Goal: Find specific page/section: Find specific page/section

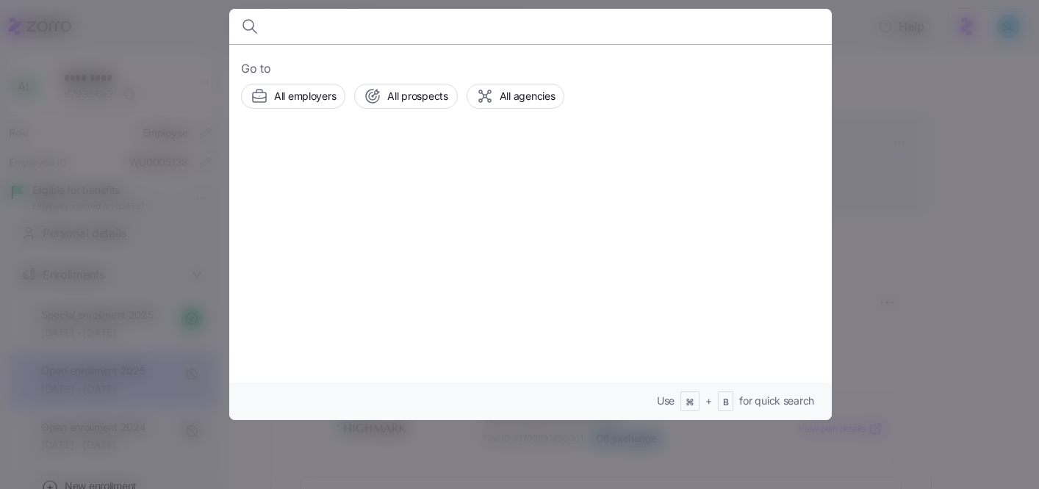
scroll to position [191, 0]
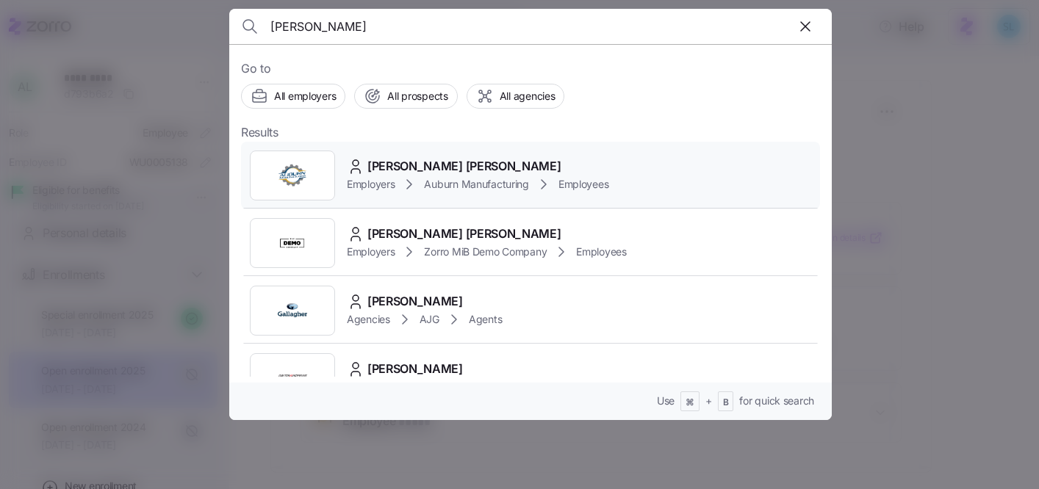
type input "[PERSON_NAME]"
click at [448, 159] on div "Connor Hanes" at bounding box center [478, 166] width 262 height 18
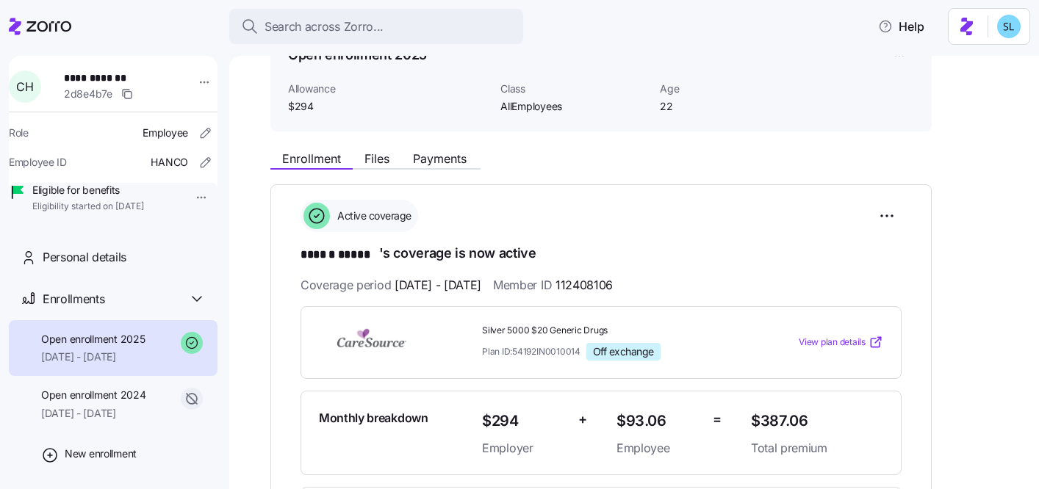
scroll to position [260, 0]
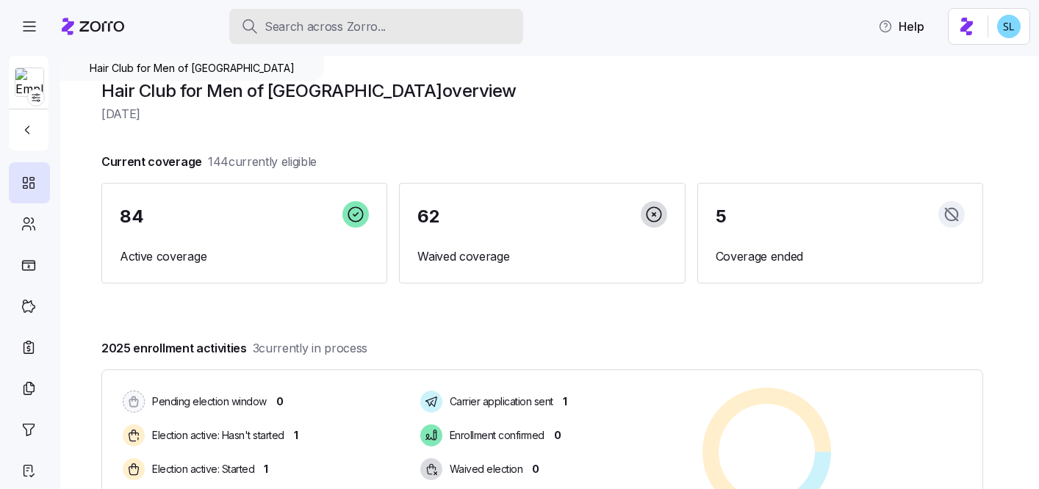
click at [419, 29] on div "Search across Zorro..." at bounding box center [376, 27] width 270 height 18
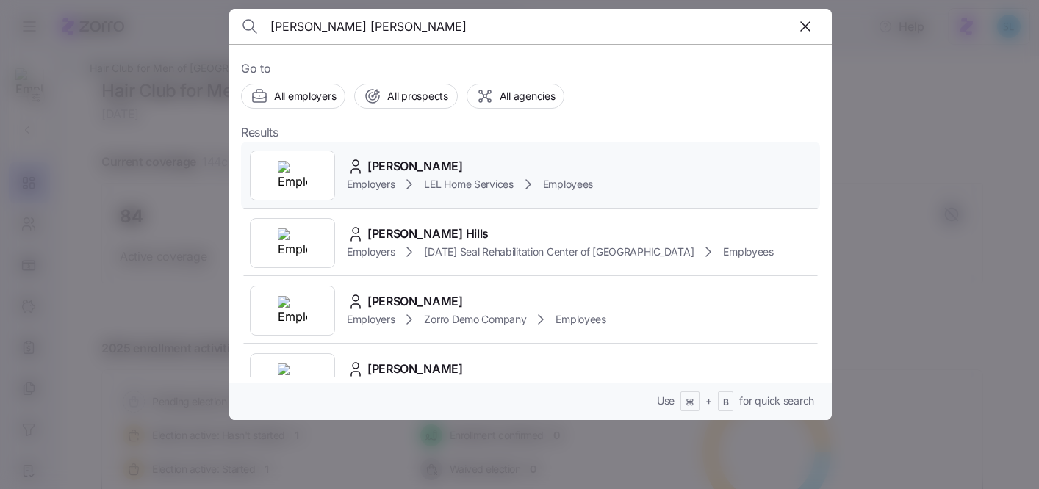
type input "robin phil"
click at [417, 175] on span "Robin Phillips" at bounding box center [415, 166] width 96 height 18
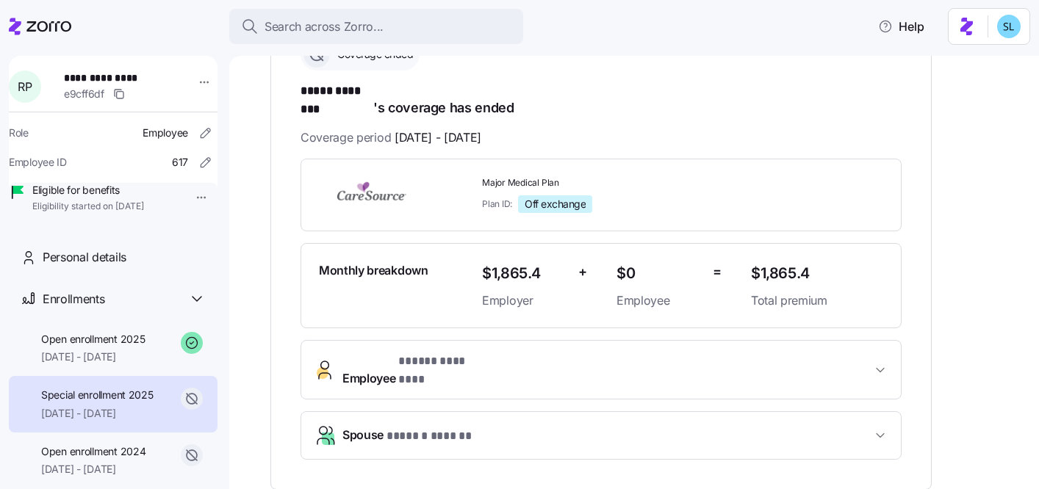
scroll to position [267, 0]
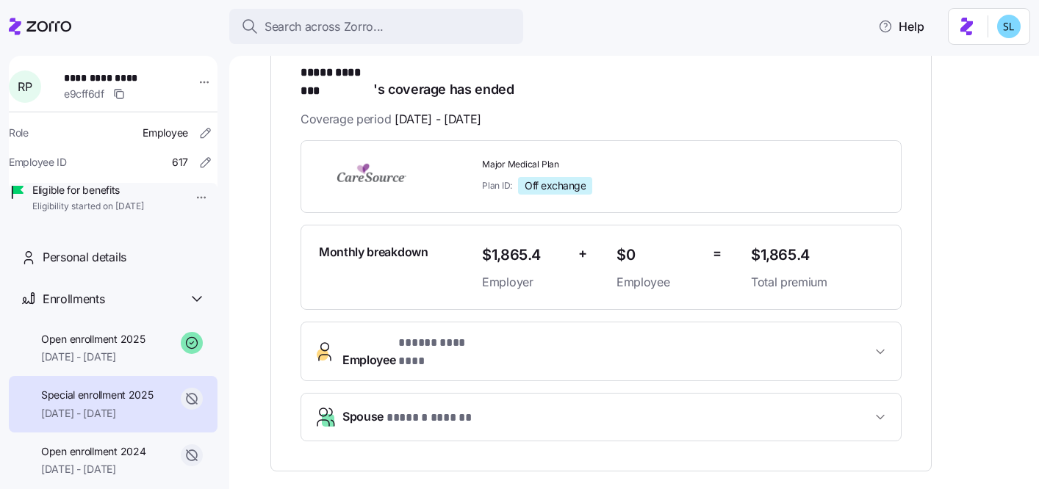
click at [550, 337] on span "Employee * ***** ******** *" at bounding box center [606, 351] width 529 height 35
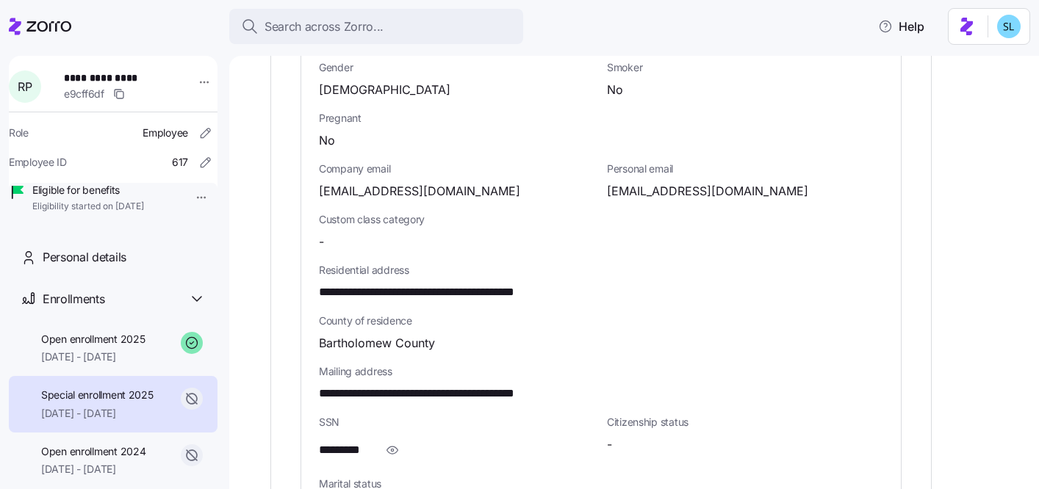
scroll to position [772, 0]
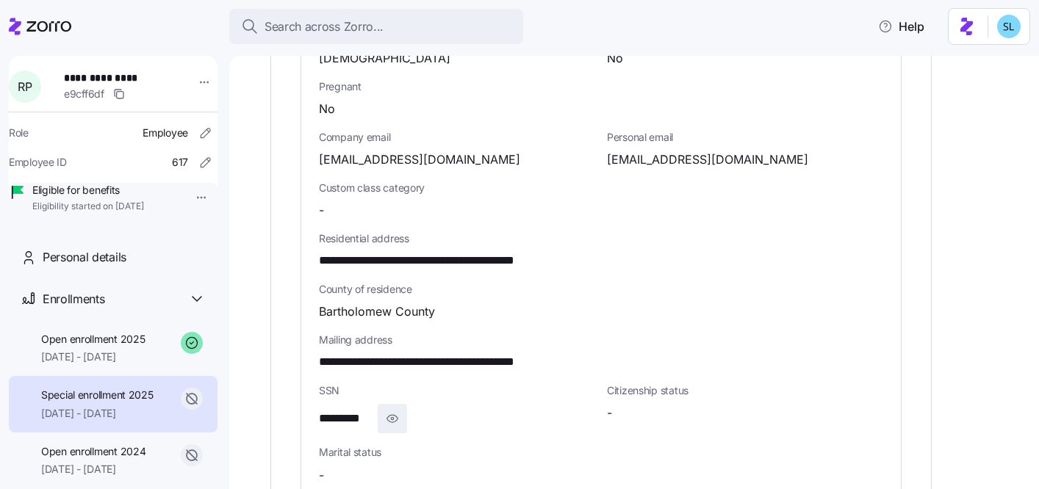
click at [391, 410] on icon "button" at bounding box center [392, 419] width 15 height 18
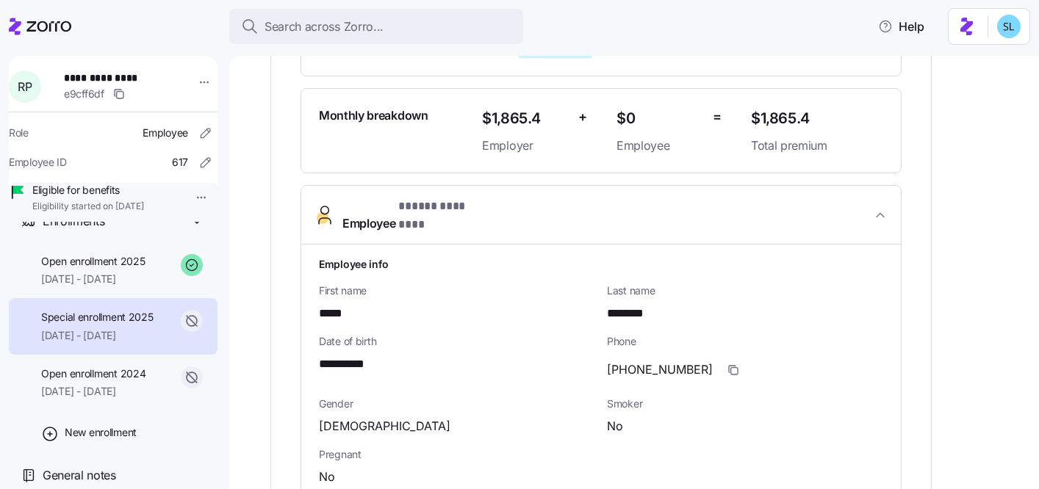
scroll to position [87, 0]
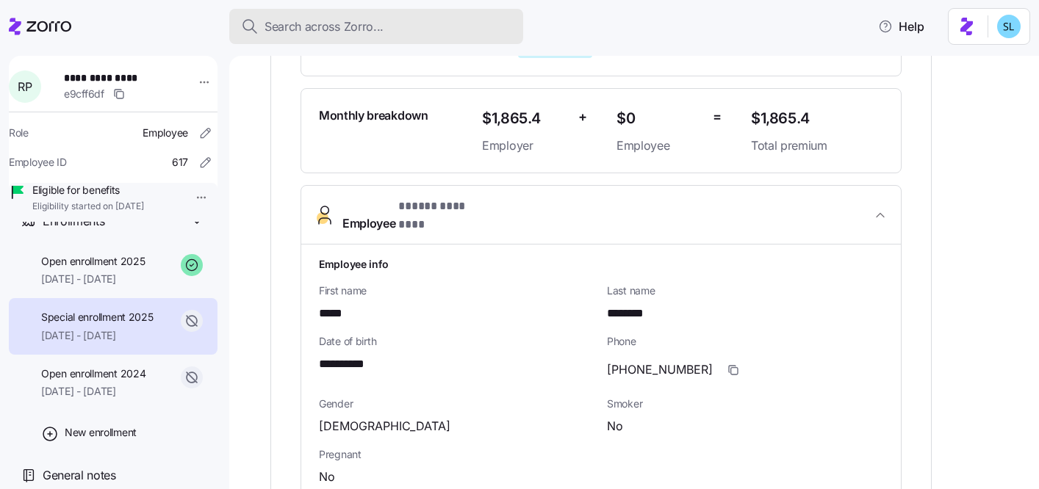
click at [421, 37] on button "Search across Zorro..." at bounding box center [376, 26] width 294 height 35
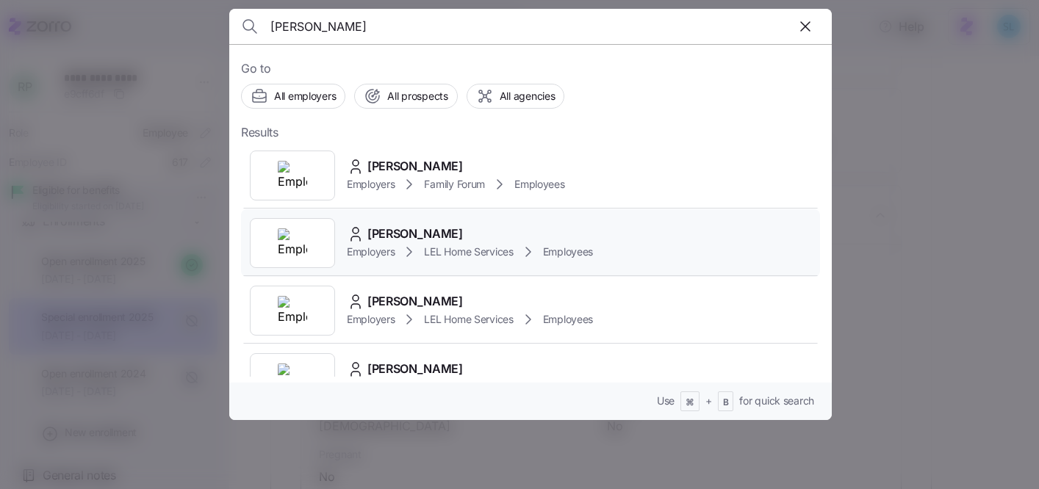
type input "mccrary"
click at [501, 226] on div "Kimberly McCrary" at bounding box center [470, 234] width 246 height 18
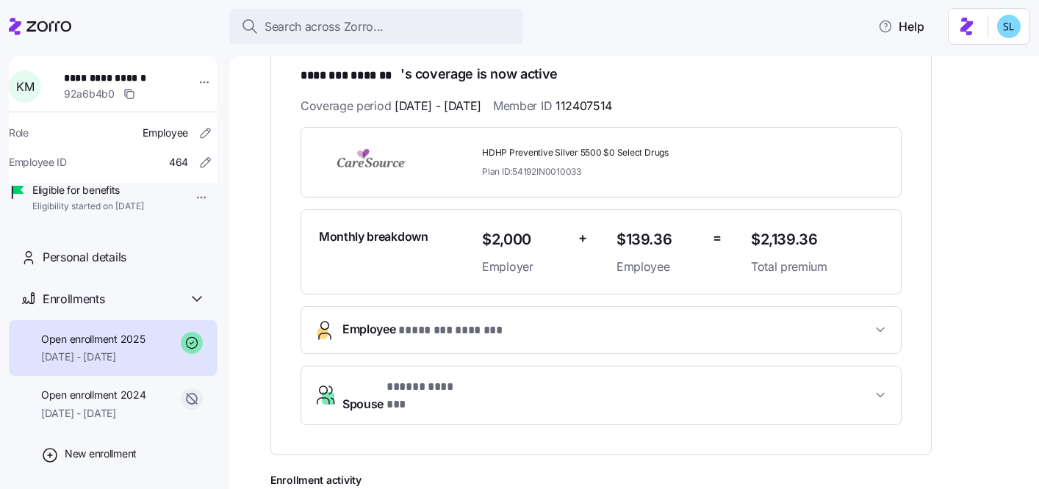
scroll to position [314, 0]
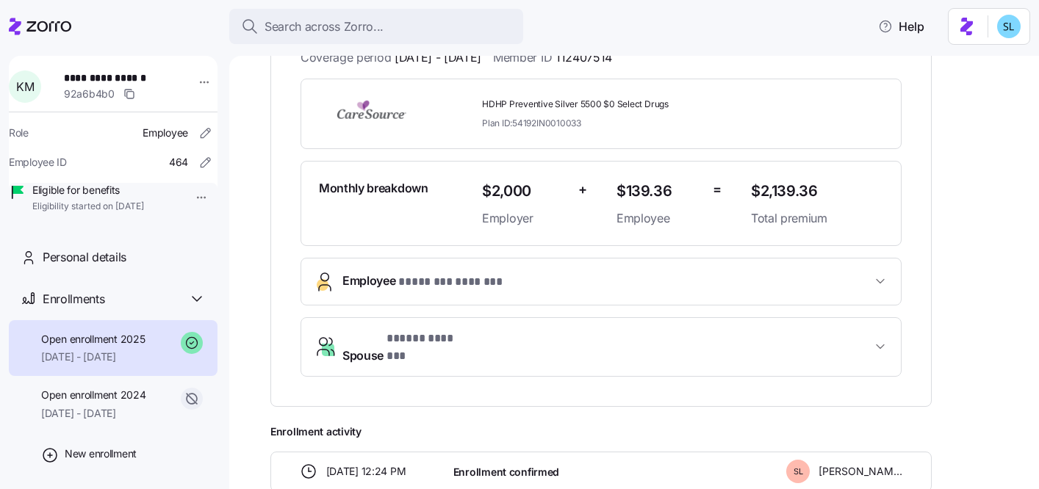
click at [410, 338] on span "* ***** ******* *" at bounding box center [430, 339] width 88 height 18
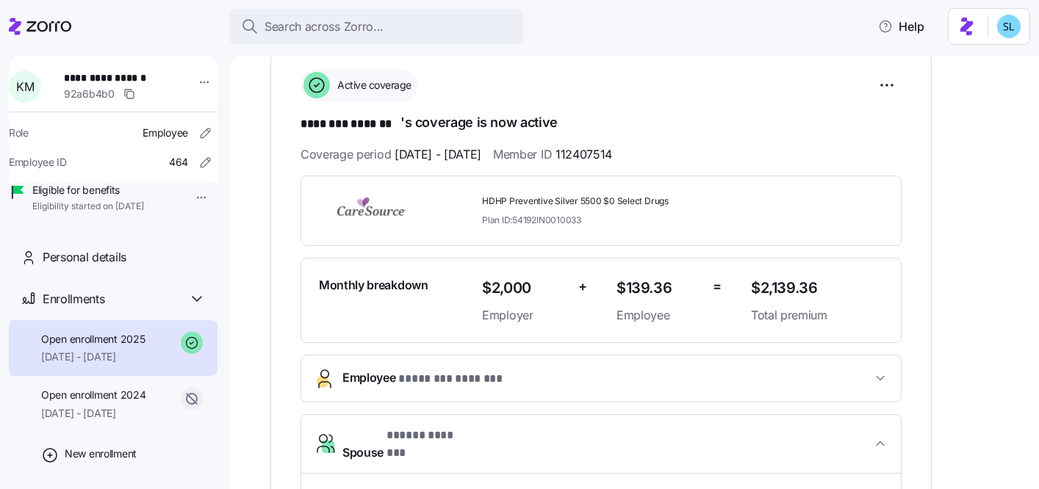
scroll to position [217, 0]
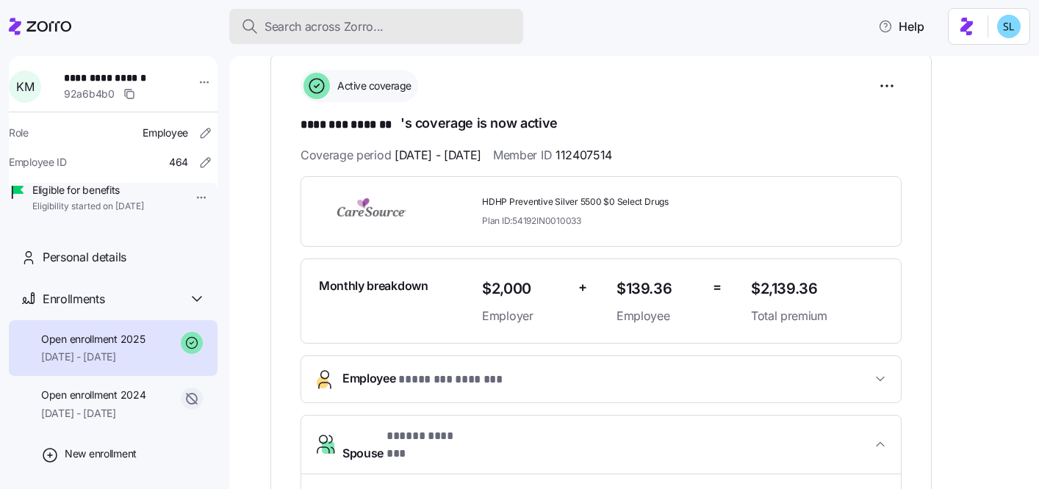
click at [402, 42] on button "Search across Zorro..." at bounding box center [376, 26] width 294 height 35
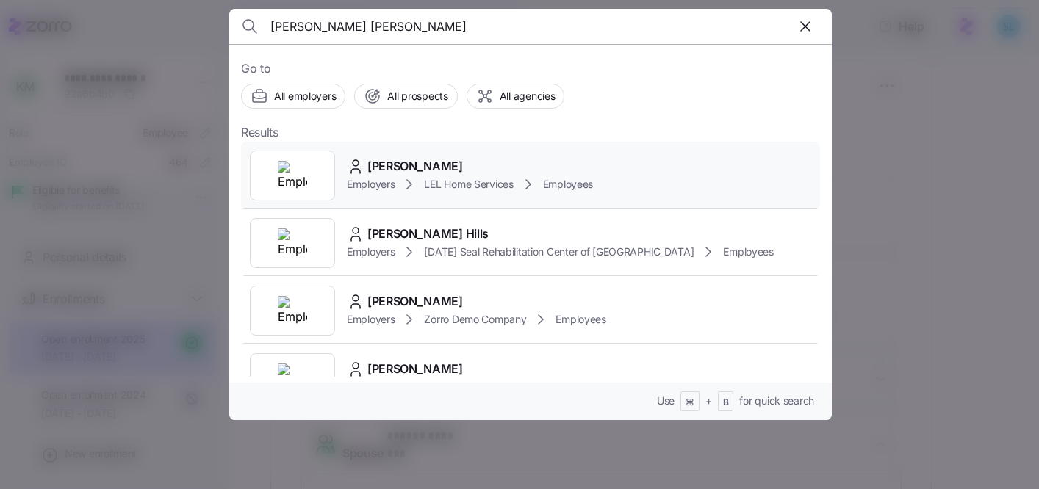
type input "robin phil"
click at [436, 161] on span "Robin Phillips" at bounding box center [415, 166] width 96 height 18
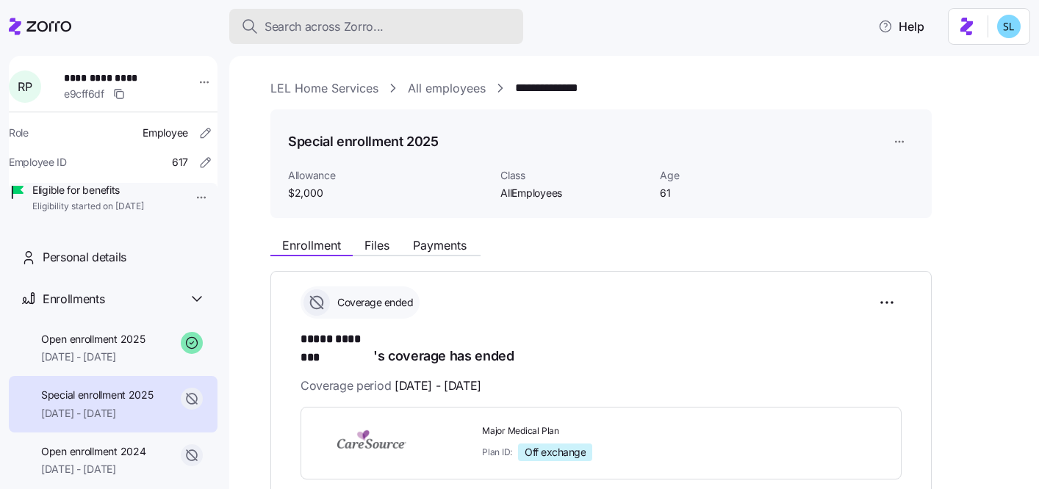
click at [434, 38] on button "Search across Zorro..." at bounding box center [376, 26] width 294 height 35
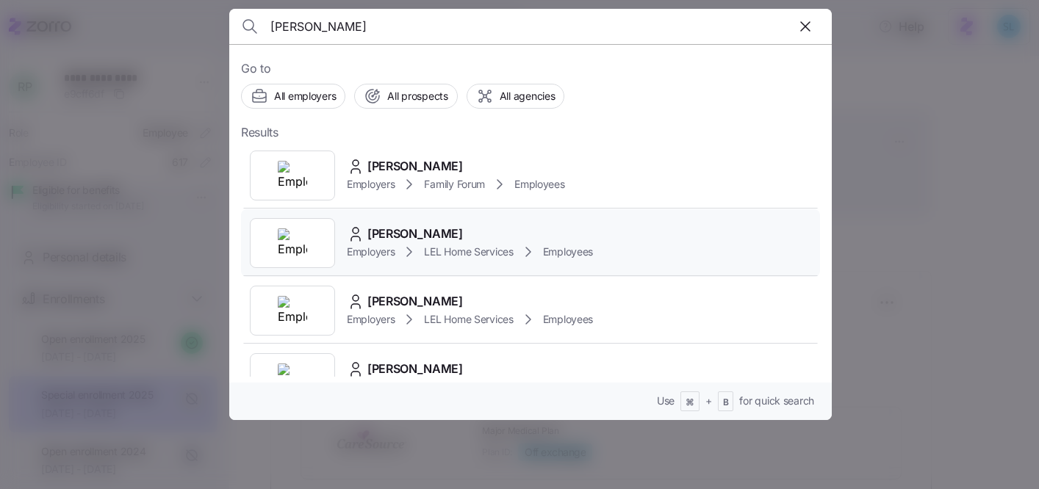
type input "mccrary"
click at [417, 221] on div "Kimberly McCrary Employers LEL Home Services Employees" at bounding box center [530, 243] width 579 height 68
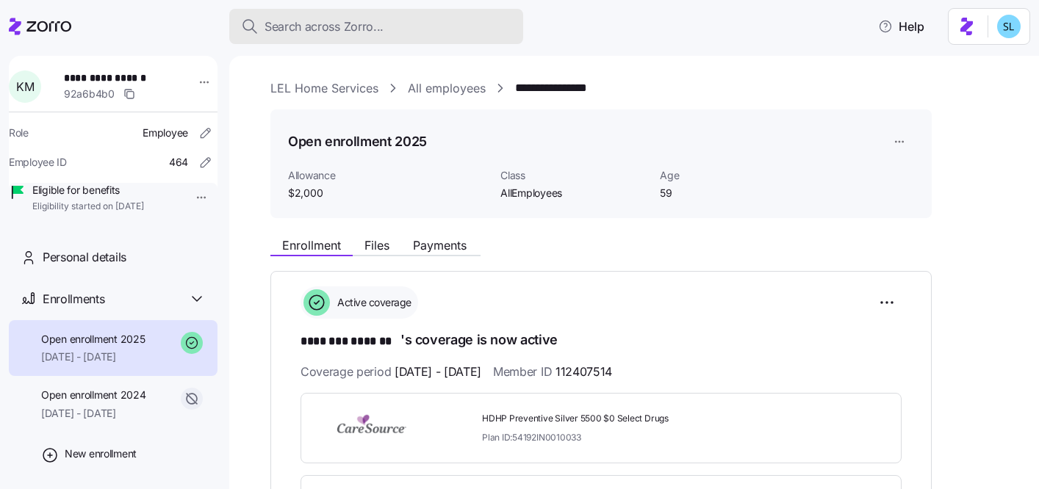
click at [399, 27] on div "Search across Zorro..." at bounding box center [376, 27] width 270 height 18
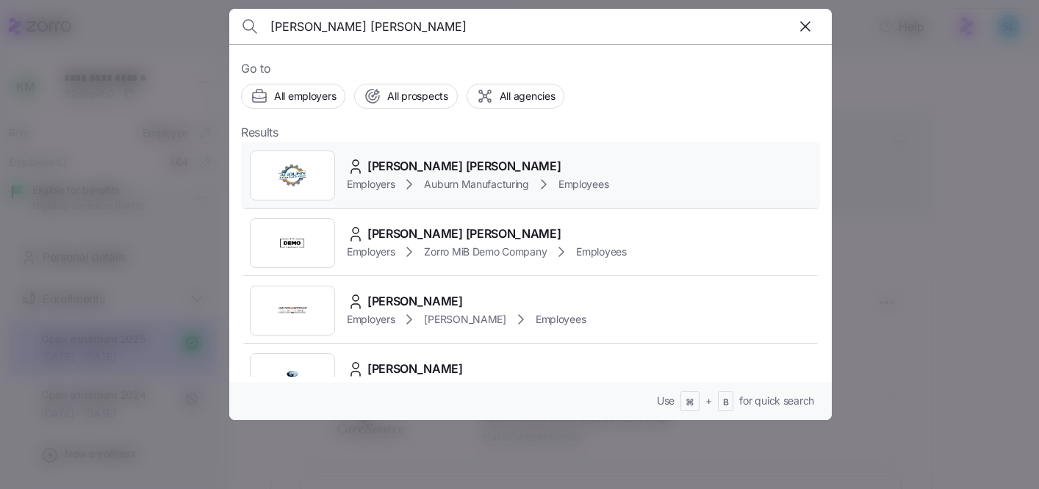
type input "connor hanes"
click at [431, 162] on span "Connor Hanes" at bounding box center [463, 166] width 193 height 18
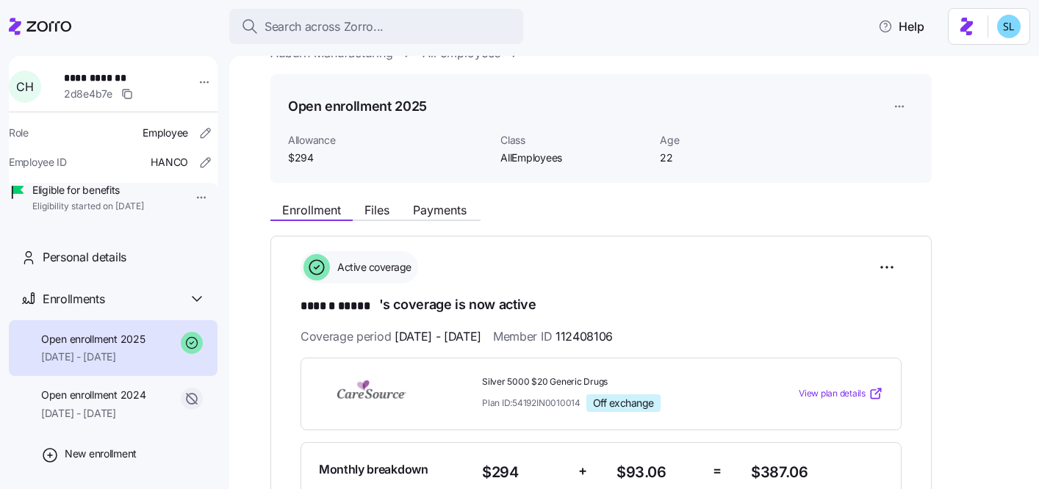
scroll to position [119, 0]
